Goal: Find specific page/section

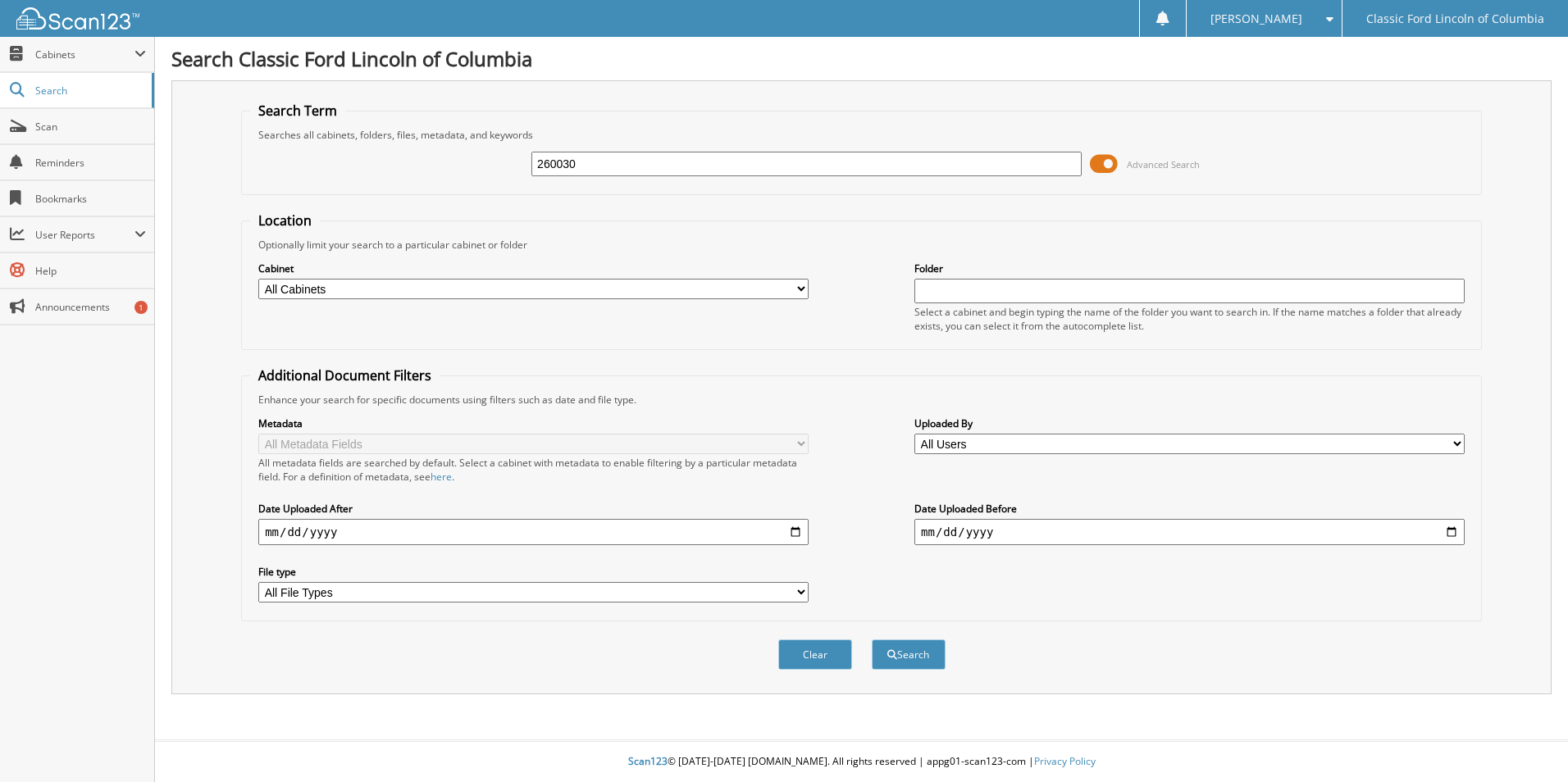
type input "260030"
click at [872, 639] on button "Search" at bounding box center [908, 654] width 74 height 30
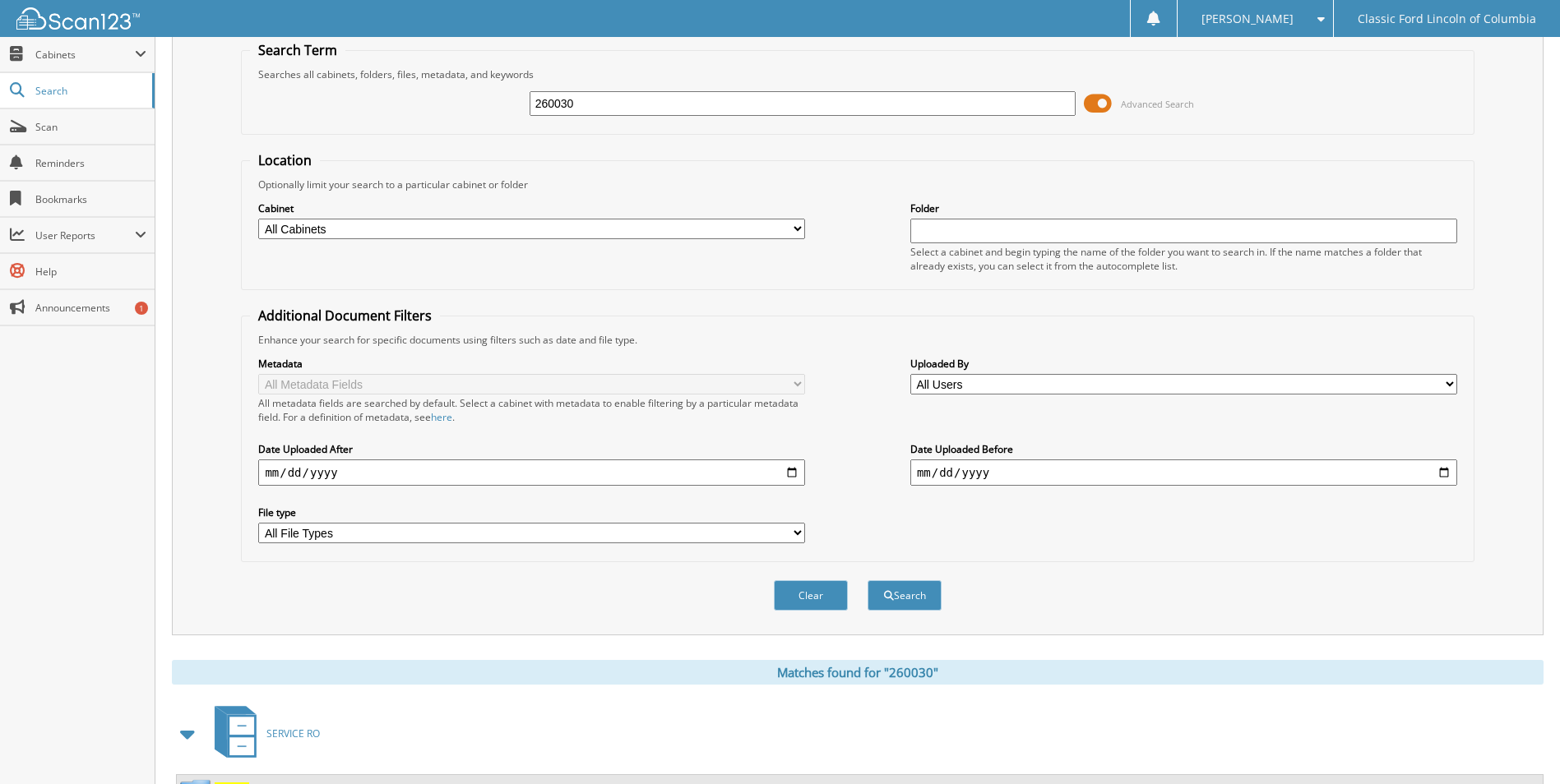
scroll to position [235, 0]
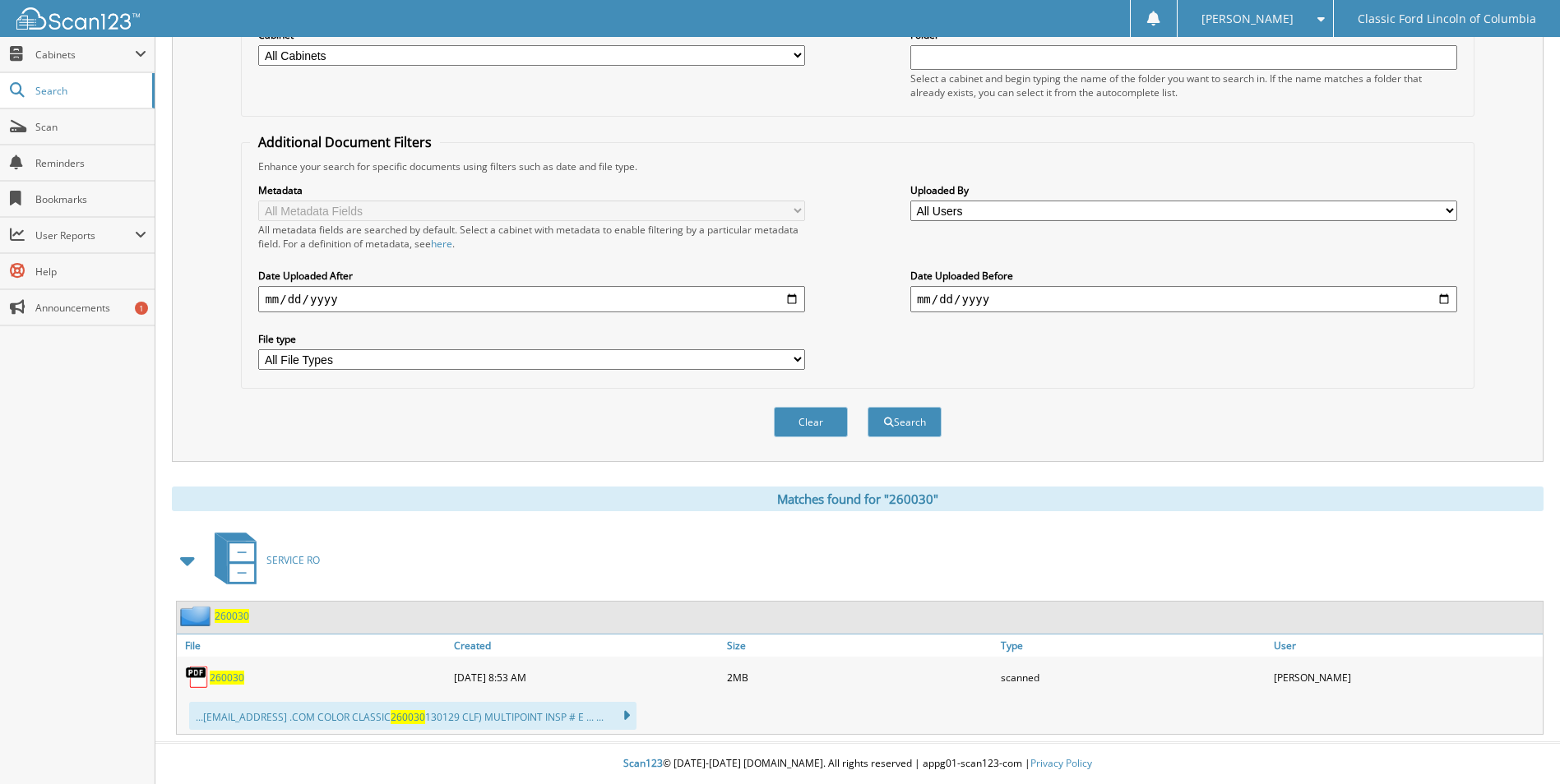
click at [217, 674] on span "260030" at bounding box center [227, 678] width 35 height 14
click at [223, 674] on span "260030" at bounding box center [227, 678] width 35 height 14
